Goal: Navigation & Orientation: Find specific page/section

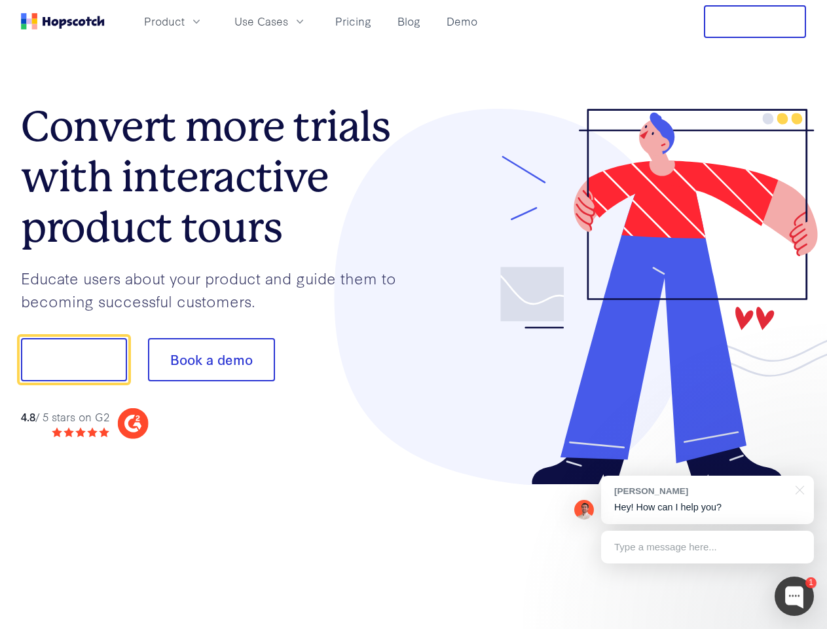
click at [414, 314] on div at bounding box center [610, 297] width 393 height 377
click at [185, 21] on span "Product" at bounding box center [164, 21] width 41 height 16
click at [288, 21] on span "Use Cases" at bounding box center [261, 21] width 54 height 16
click at [755, 22] on button "Free Trial" at bounding box center [755, 21] width 102 height 33
click at [73, 360] on button "Show me!" at bounding box center [74, 359] width 106 height 43
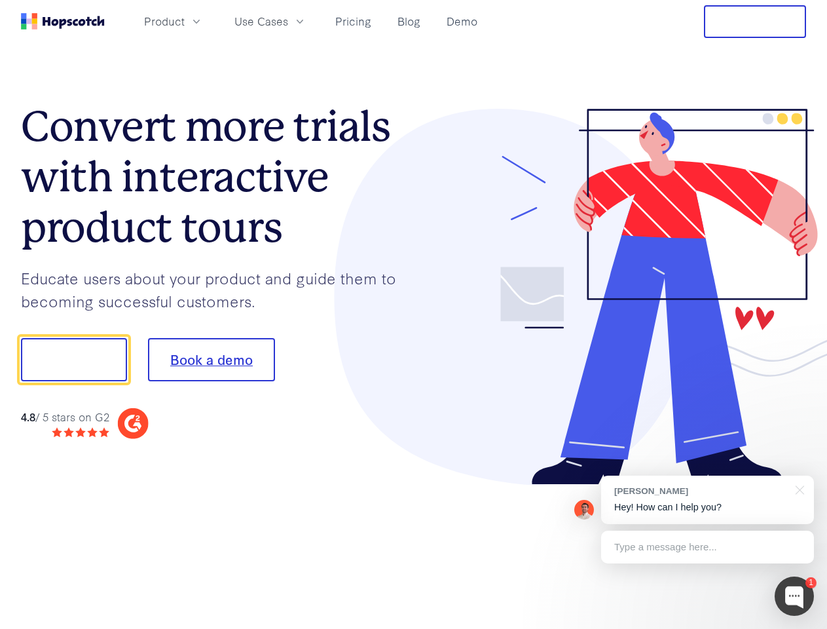
click at [211, 360] on button "Book a demo" at bounding box center [211, 359] width 127 height 43
click at [795, 596] on div at bounding box center [794, 595] width 39 height 39
click at [707, 500] on div "[PERSON_NAME] Hey! How can I help you?" at bounding box center [707, 500] width 213 height 48
click at [798, 489] on div at bounding box center [692, 358] width 246 height 437
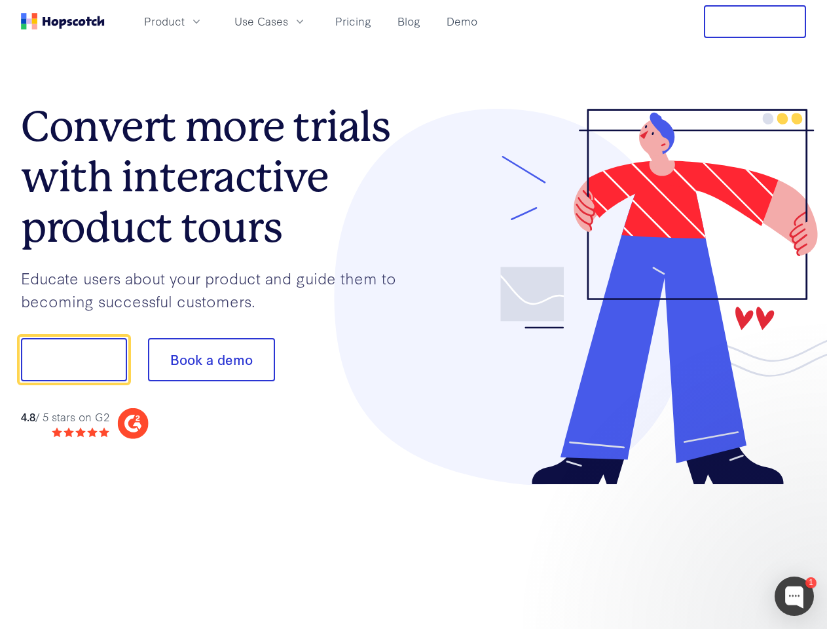
click at [707, 547] on div at bounding box center [692, 445] width 246 height 261
